Goal: Transaction & Acquisition: Purchase product/service

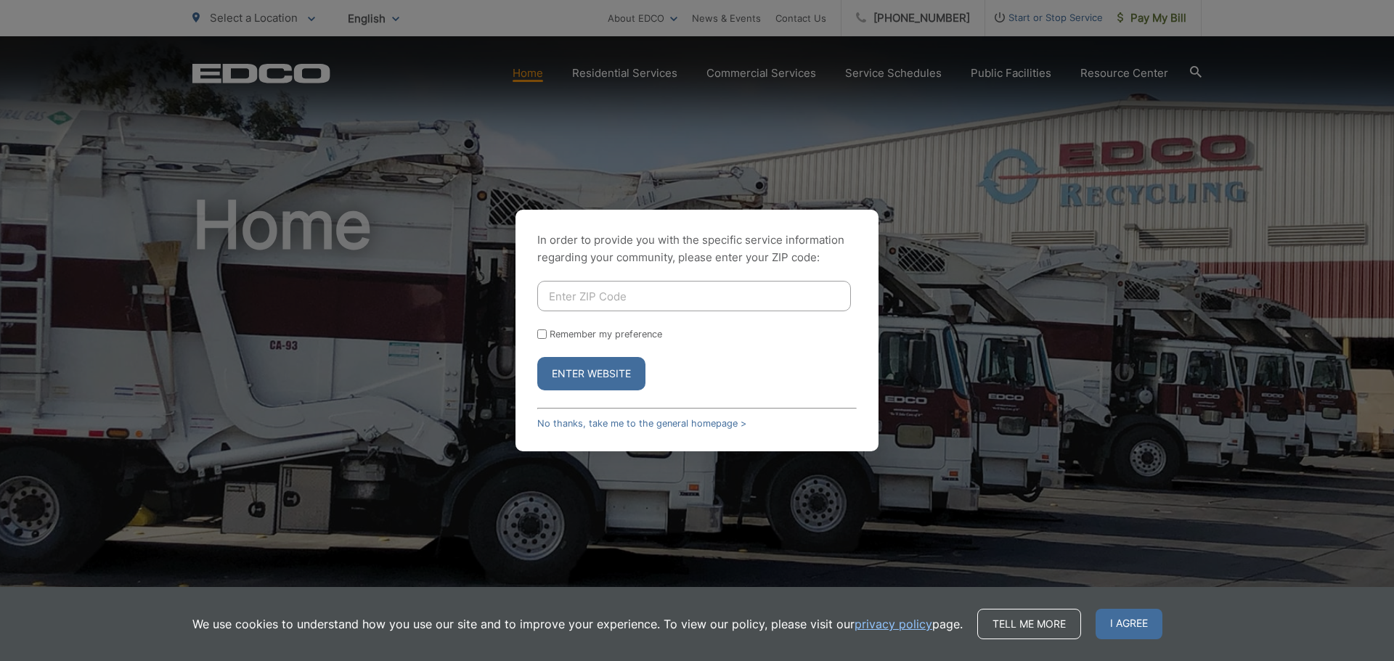
click at [605, 289] on input "Enter ZIP Code" at bounding box center [694, 296] width 314 height 30
type input "92170"
click at [581, 380] on button "Enter Website" at bounding box center [591, 373] width 108 height 33
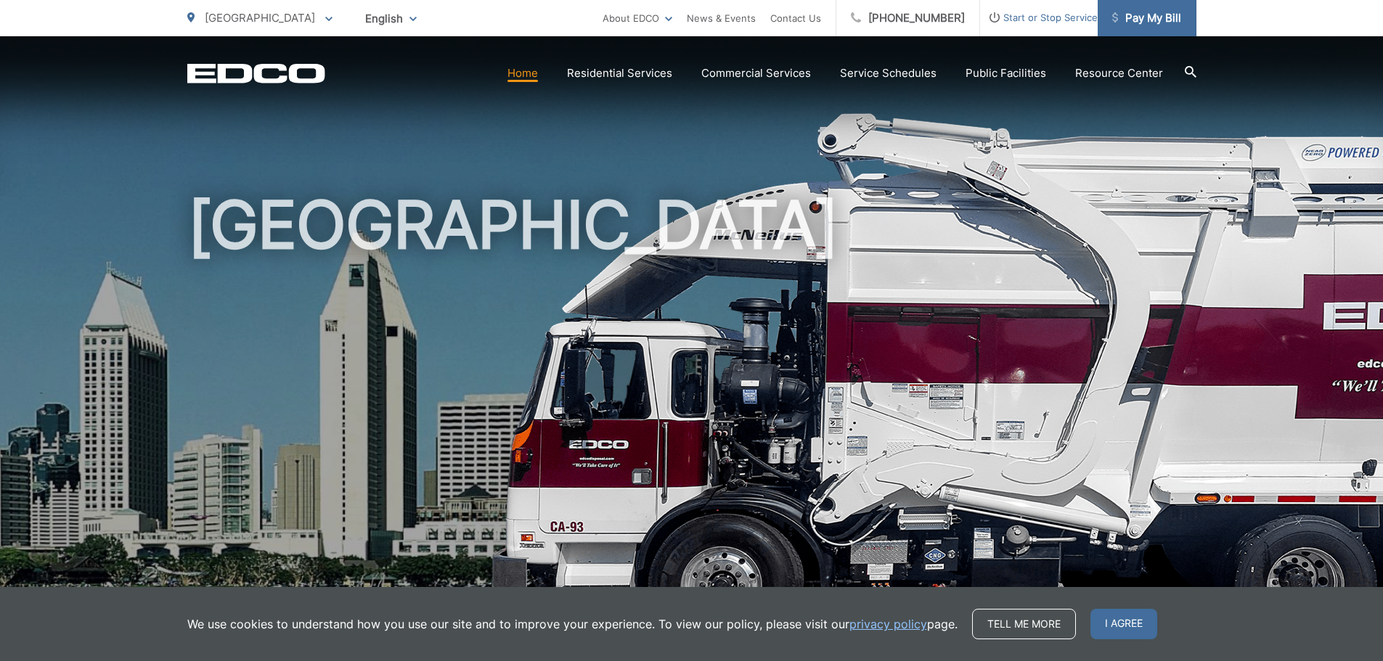
click at [1153, 16] on span "Pay My Bill" at bounding box center [1146, 17] width 69 height 17
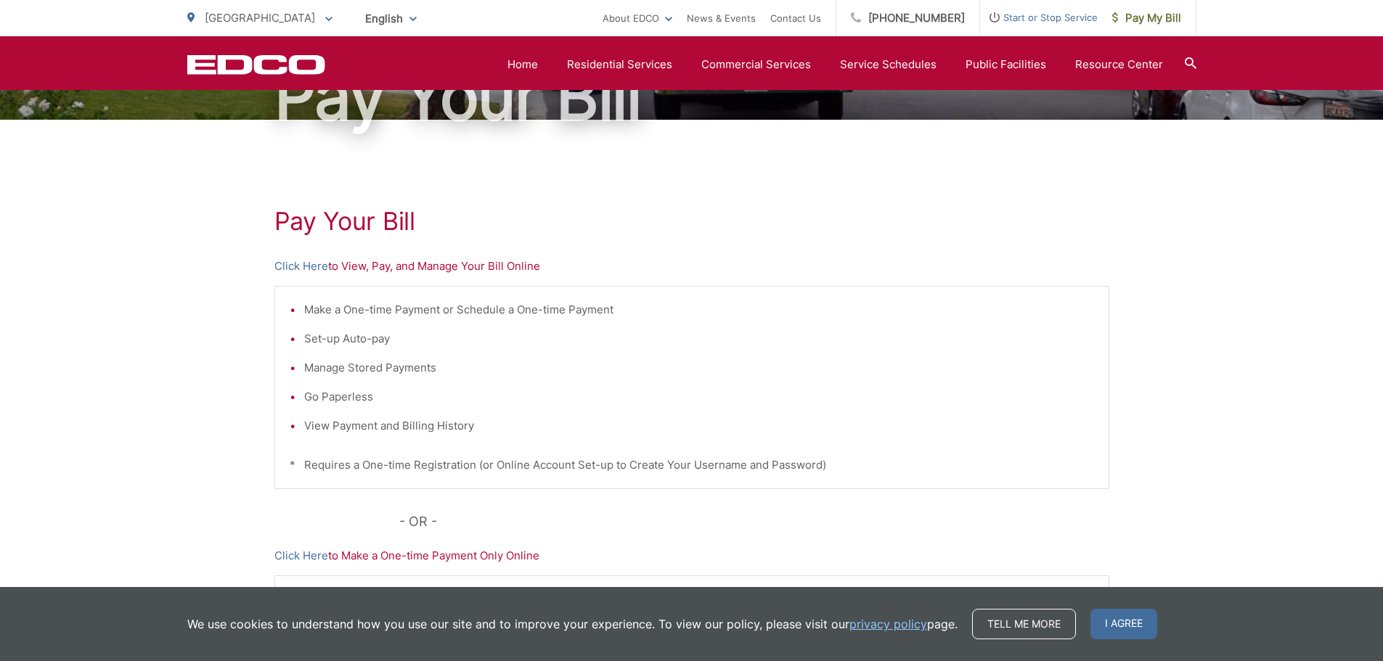
scroll to position [145, 0]
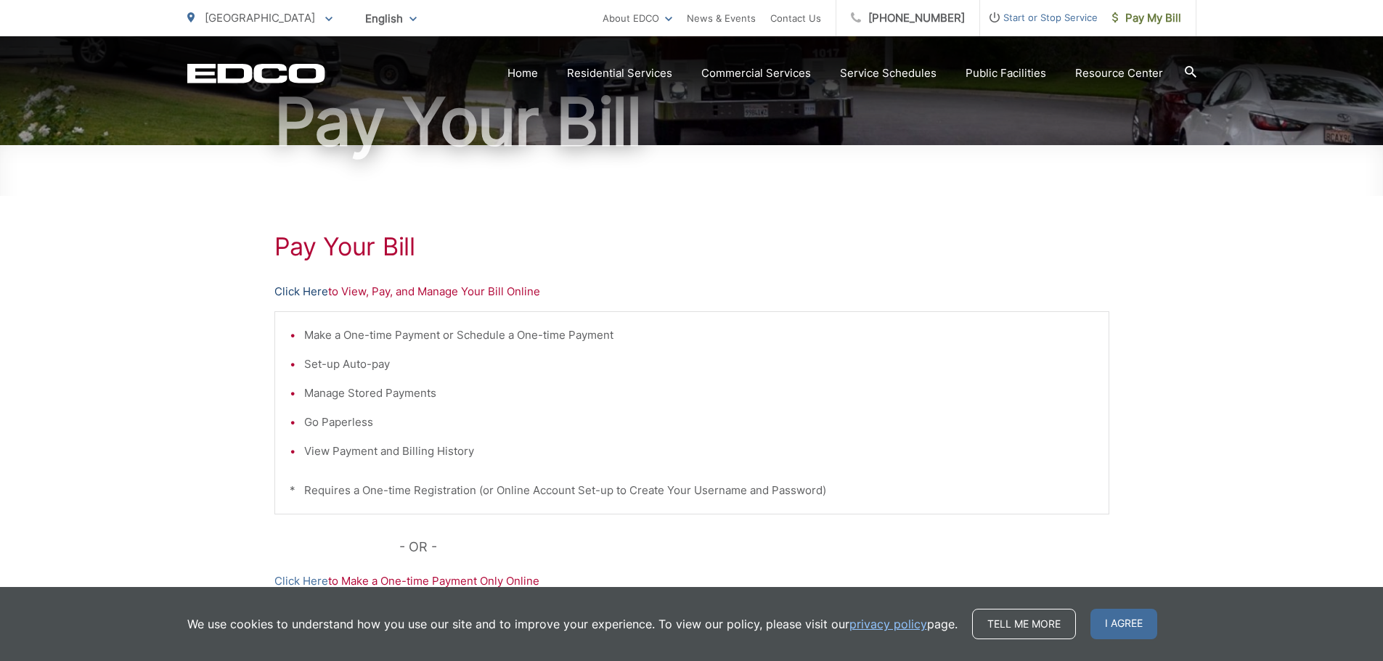
click at [290, 292] on link "Click Here" at bounding box center [301, 291] width 54 height 17
